Goal: Task Accomplishment & Management: Complete application form

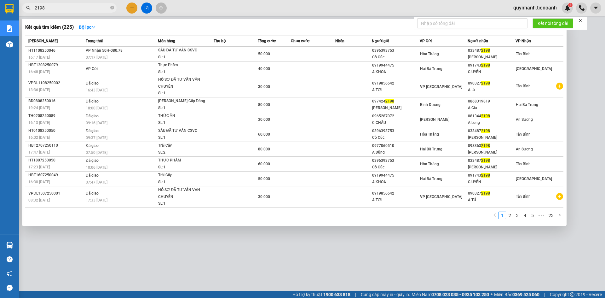
click at [112, 7] on icon "close-circle" at bounding box center [112, 8] width 4 height 4
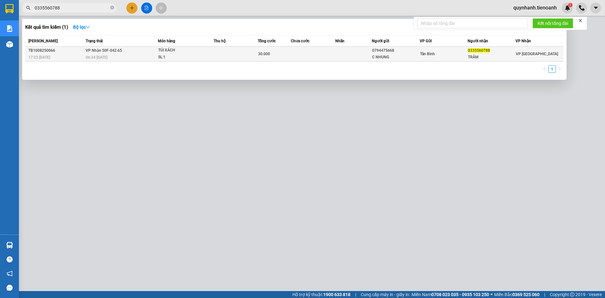
type input "0335560788"
click at [291, 53] on div "30.000" at bounding box center [274, 53] width 32 height 7
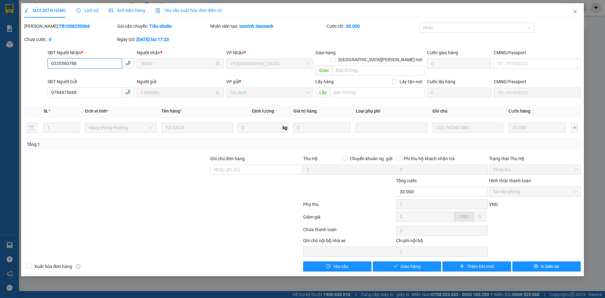
type input "0335560788"
type input "TRÂM"
type input "0794475668"
type input "C NHUNG"
type input "30.000"
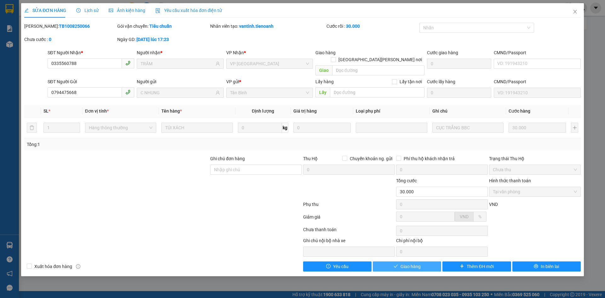
click at [426, 261] on button "Giao hàng" at bounding box center [407, 266] width 68 height 10
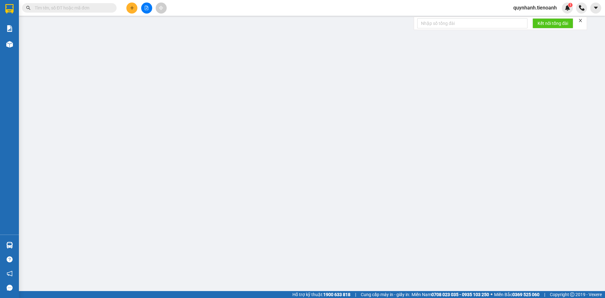
click at [98, 9] on input "text" at bounding box center [72, 7] width 74 height 7
paste input "0346946309"
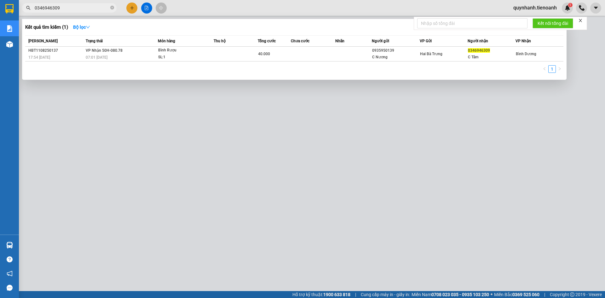
type input "0346946309"
click at [113, 7] on icon "close-circle" at bounding box center [112, 8] width 4 height 4
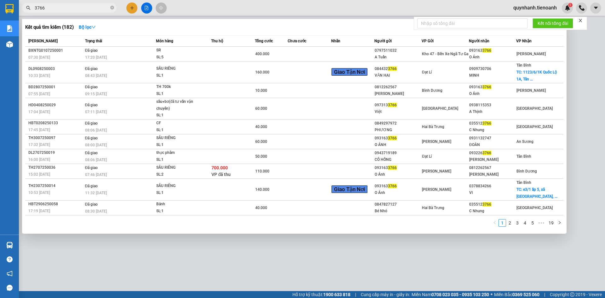
type input "3766"
click at [132, 9] on div at bounding box center [302, 149] width 605 height 298
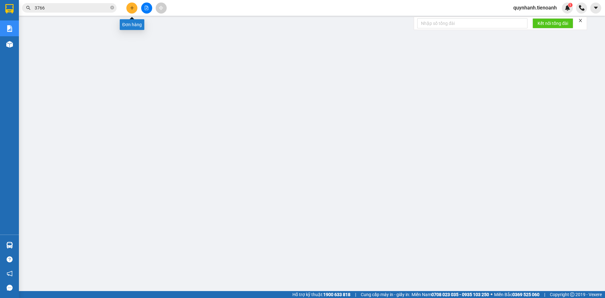
click at [132, 9] on icon "plus" at bounding box center [132, 8] width 4 height 4
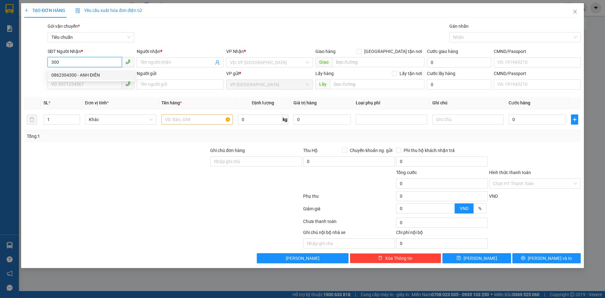
click at [98, 73] on div "0862304300 - ANH ĐIỀN" at bounding box center [90, 75] width 79 height 7
type input "0862304300"
type input "ANH ĐIỀN"
type input "40.000"
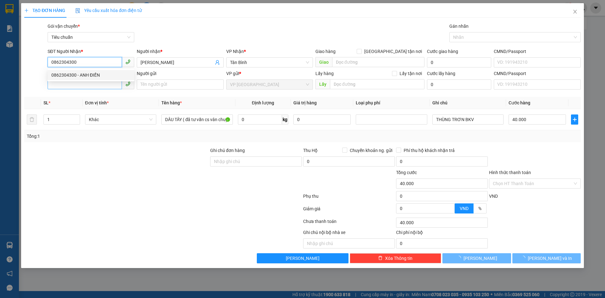
type input "0862304300"
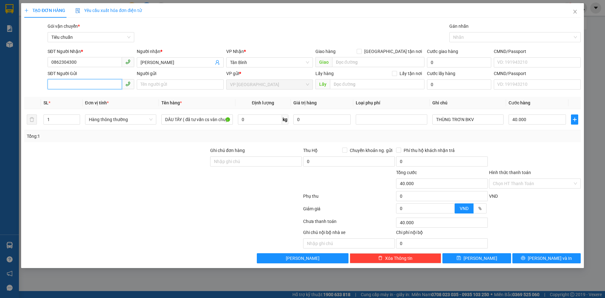
click at [91, 84] on input "SĐT Người Gửi" at bounding box center [85, 84] width 74 height 10
click at [86, 95] on div "0867890303 - A QUANG" at bounding box center [90, 97] width 79 height 7
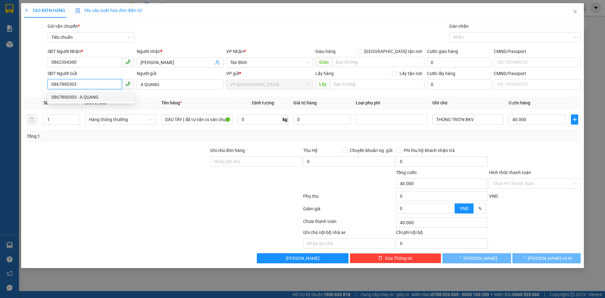
type input "0867890303"
type input "A QUANG"
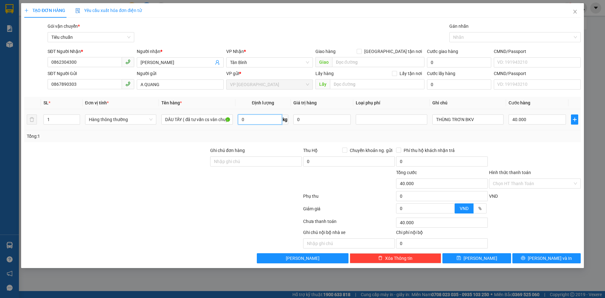
click at [250, 118] on input "0" at bounding box center [260, 119] width 44 height 10
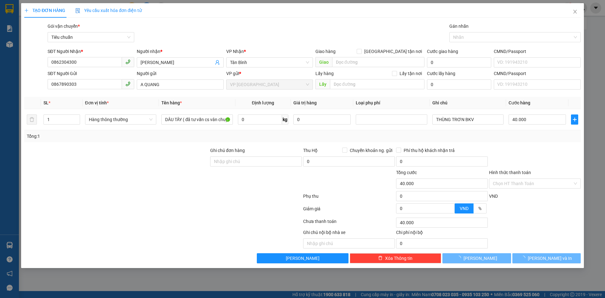
type input "0"
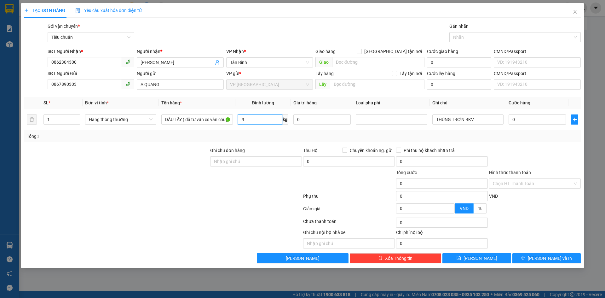
type input "9"
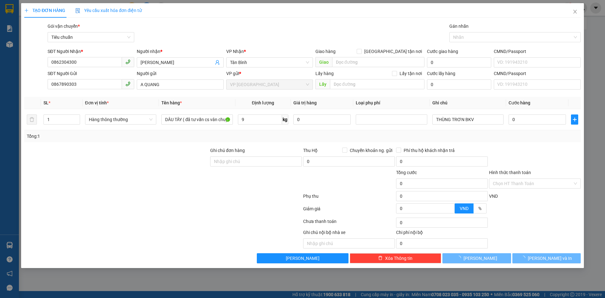
click at [288, 138] on div "Tổng: 1" at bounding box center [303, 136] width 552 height 7
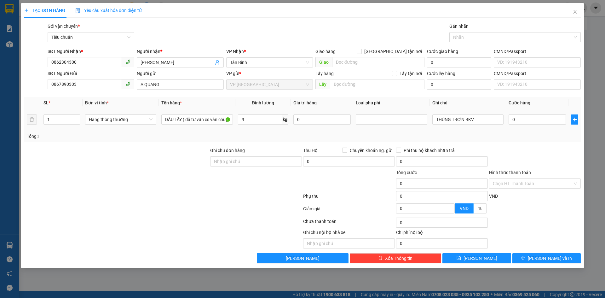
type input "40.000"
click at [523, 180] on input "Hình thức thanh toán" at bounding box center [533, 183] width 80 height 9
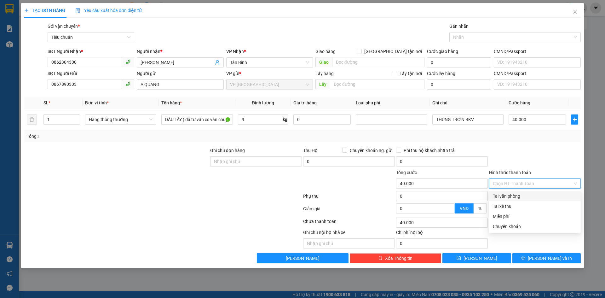
drag, startPoint x: 512, startPoint y: 196, endPoint x: 349, endPoint y: 191, distance: 163.6
click at [510, 195] on div "Tại văn phòng" at bounding box center [535, 196] width 84 height 7
type input "0"
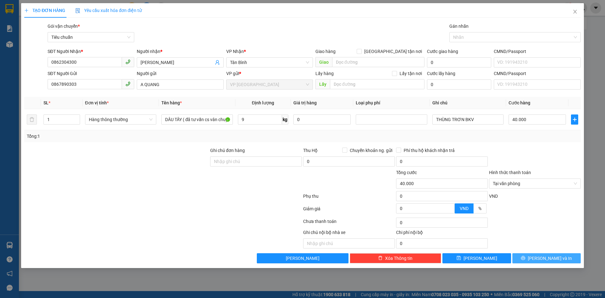
drag, startPoint x: 557, startPoint y: 257, endPoint x: 552, endPoint y: 256, distance: 5.1
click at [557, 257] on span "Lưu và In" at bounding box center [550, 258] width 44 height 7
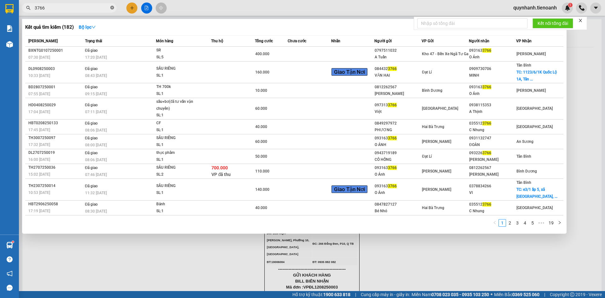
click at [113, 8] on icon "close-circle" at bounding box center [112, 8] width 4 height 4
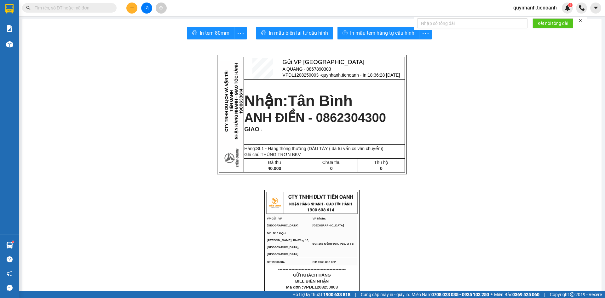
paste input "0819163696"
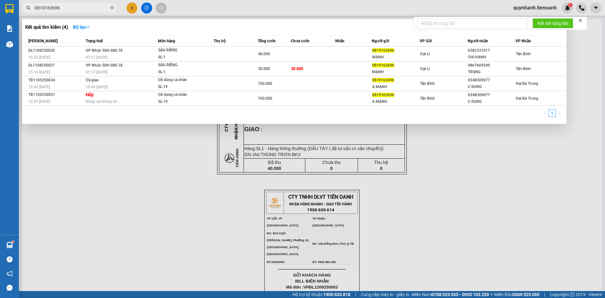
type input "0819163696"
click at [113, 8] on icon "close-circle" at bounding box center [112, 8] width 4 height 4
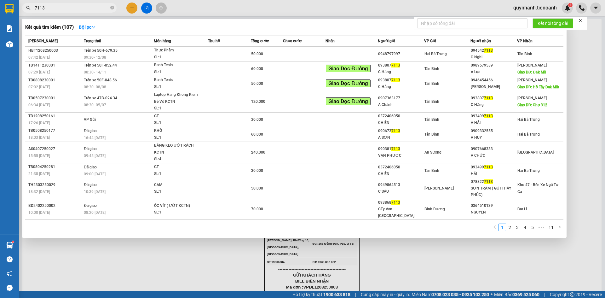
type input "7113"
